Goal: Check status: Check status

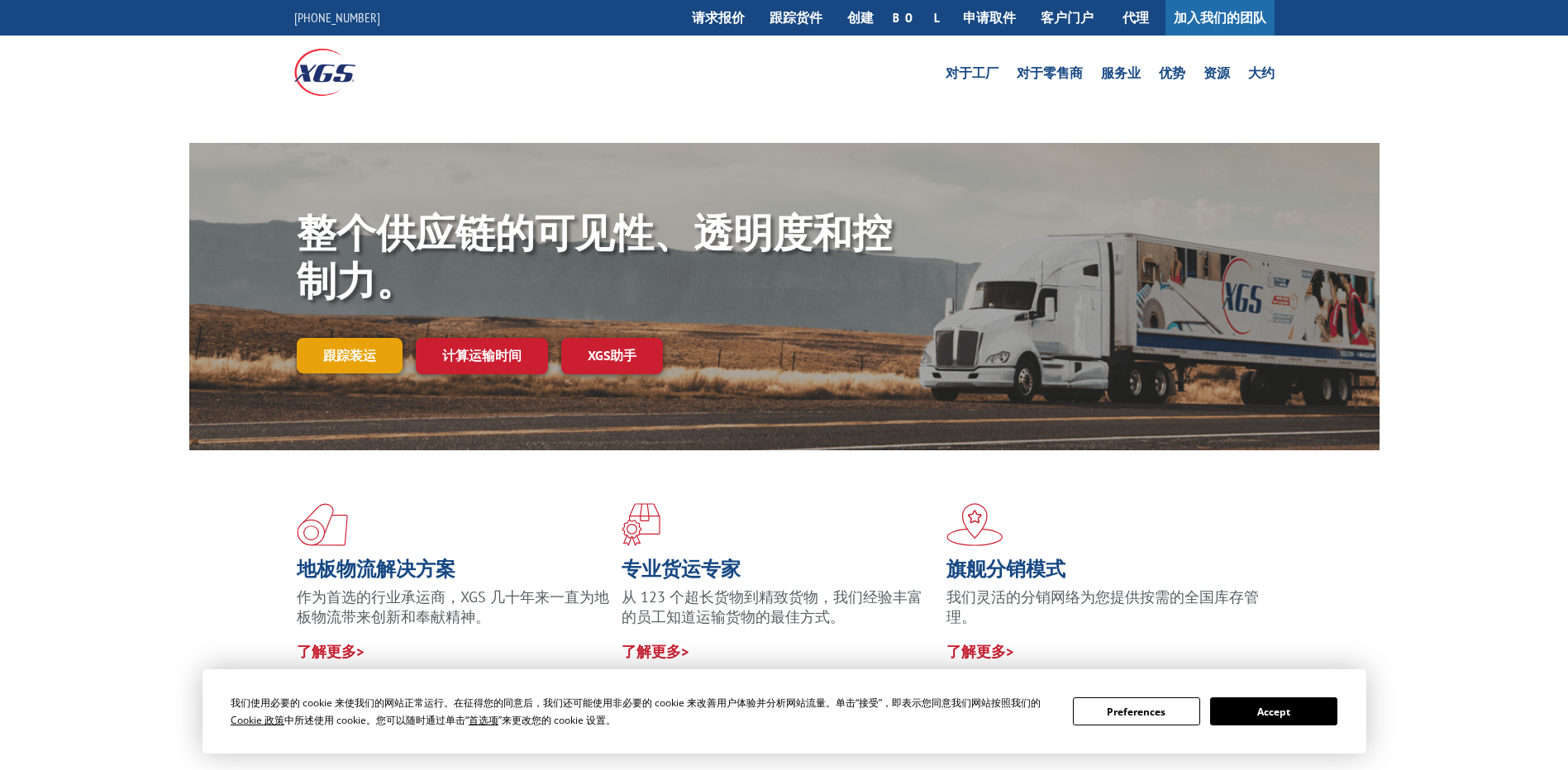
click at [340, 363] on link "跟踪装运" at bounding box center [349, 355] width 105 height 35
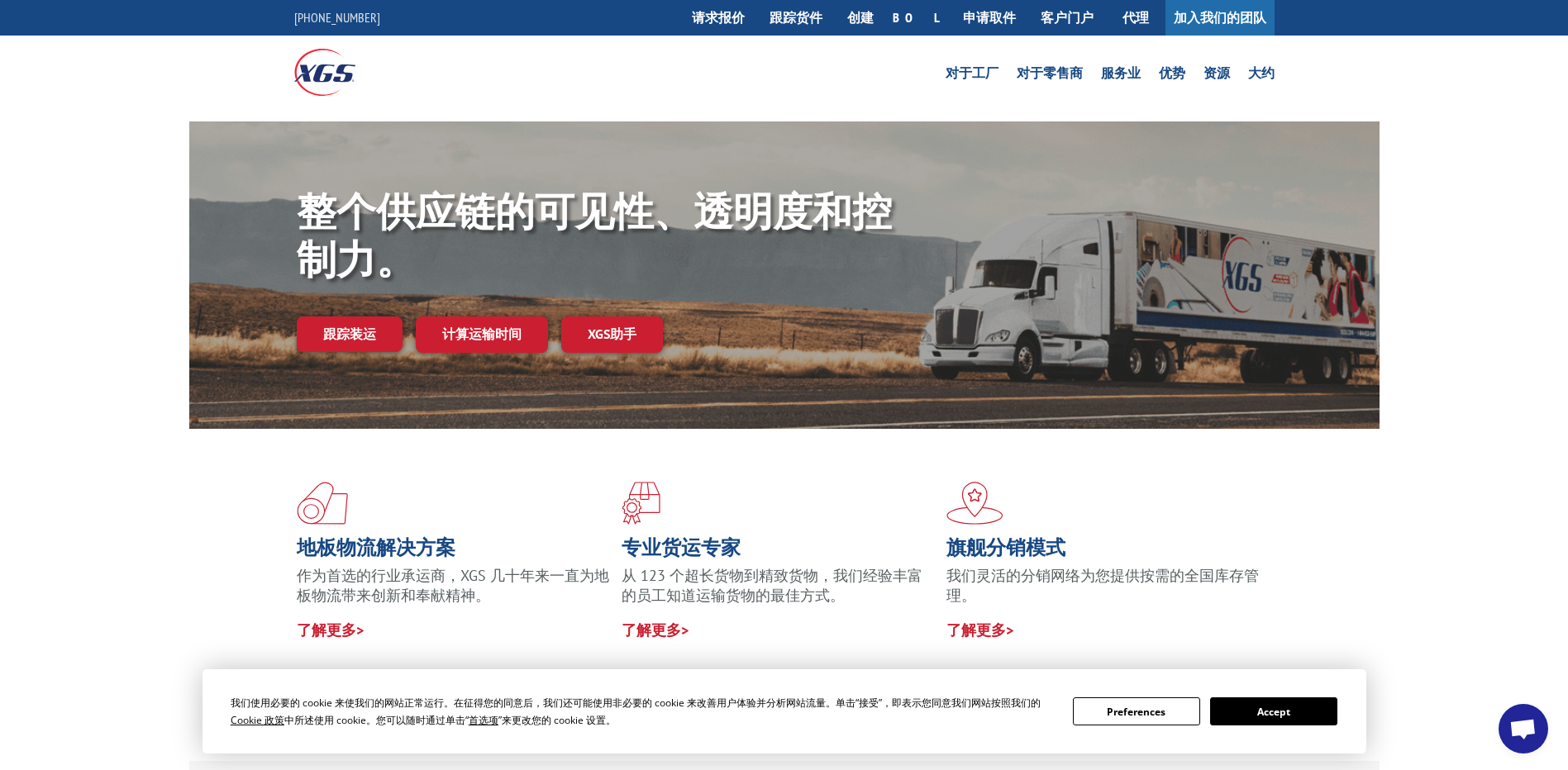
click at [1300, 715] on button "Accept" at bounding box center [1274, 711] width 128 height 28
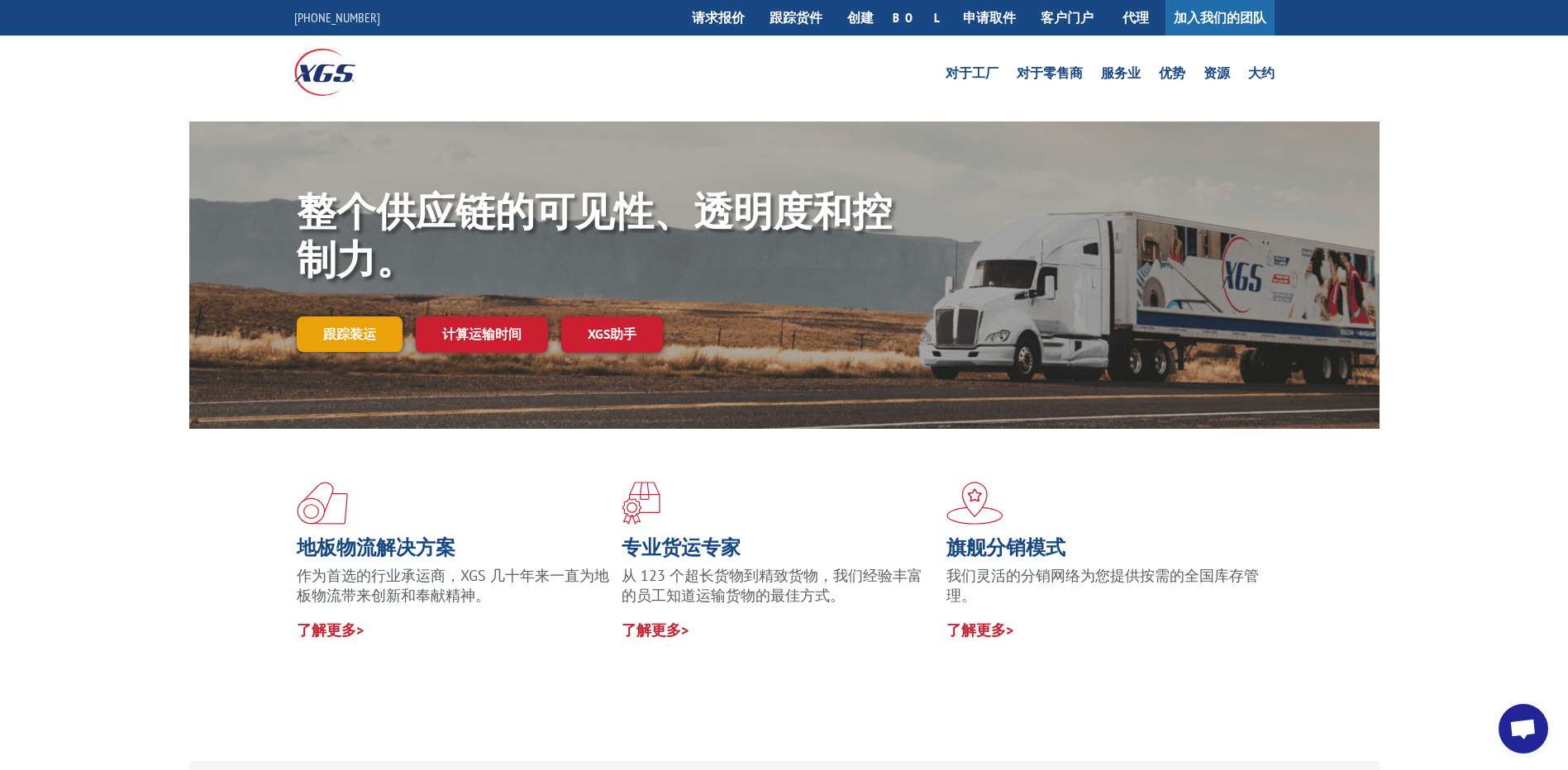
click at [350, 340] on link "跟踪装运" at bounding box center [349, 333] width 105 height 35
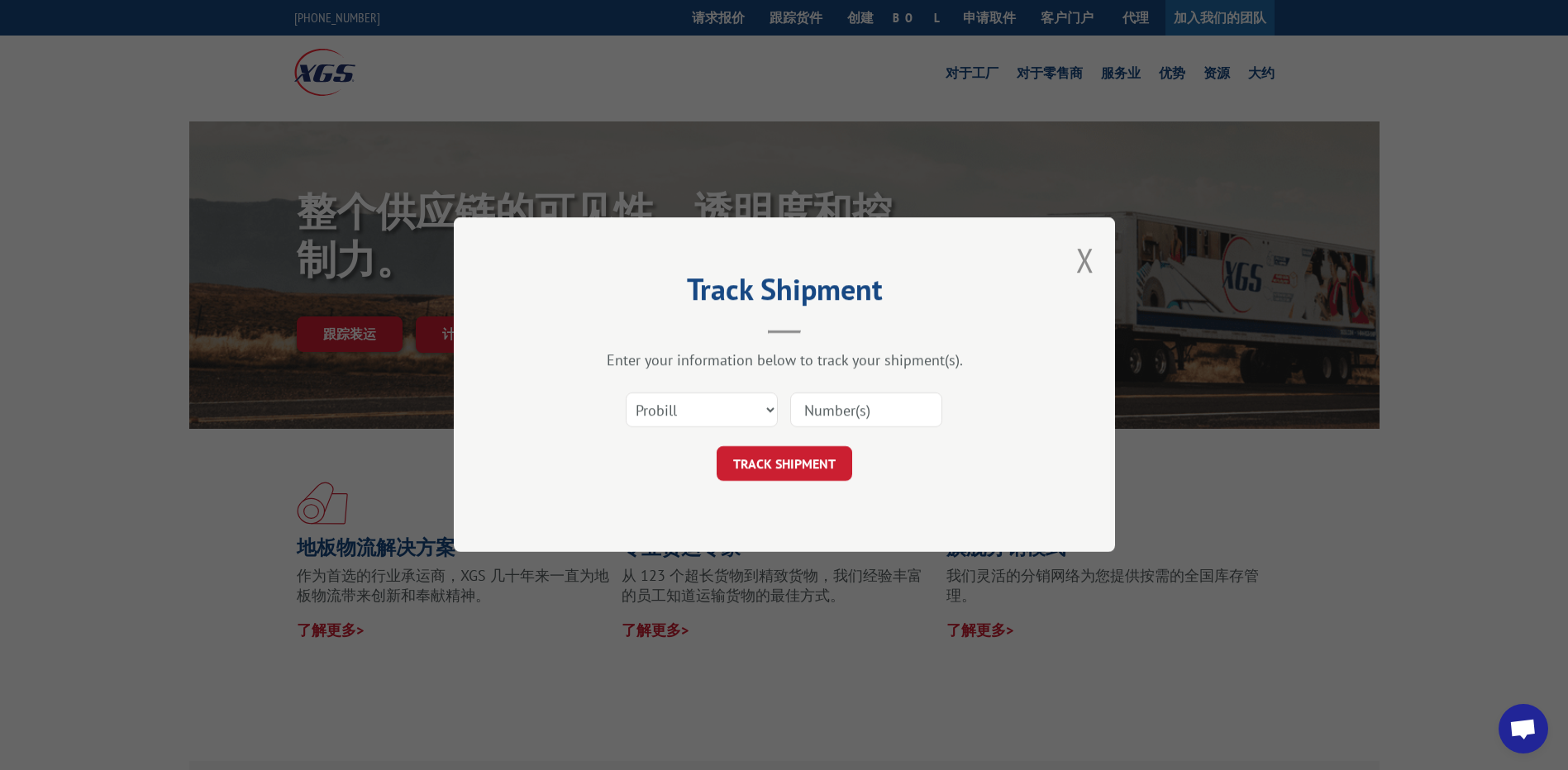
click at [861, 416] on input at bounding box center [867, 410] width 152 height 35
paste input "17501753"
type input "17501753"
click at [771, 457] on button "TRACK SHIPMENT" at bounding box center [784, 465] width 136 height 35
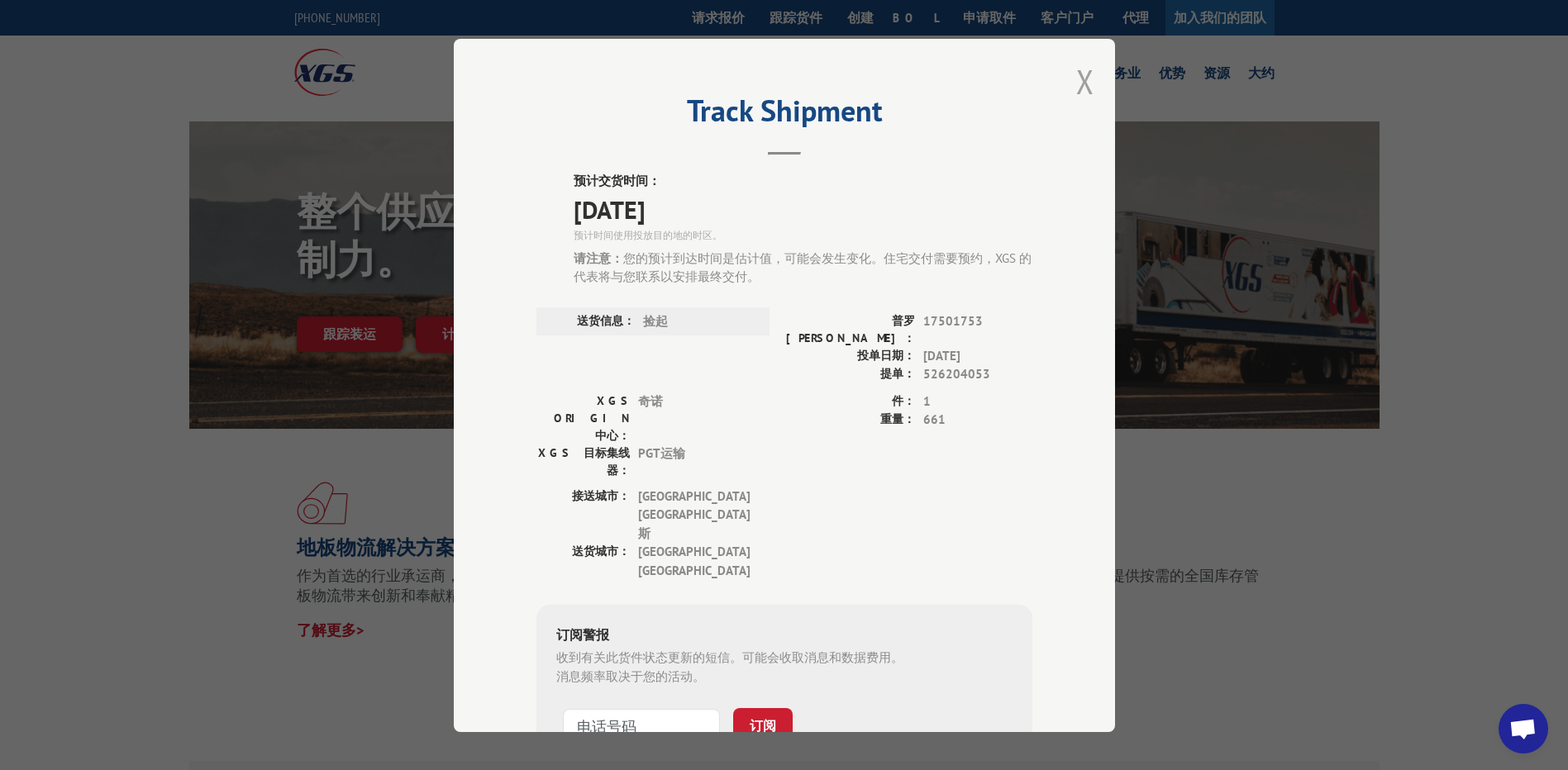
click at [1077, 83] on button "Close modal" at bounding box center [1086, 81] width 18 height 44
